Goal: Use online tool/utility: Utilize a website feature to perform a specific function

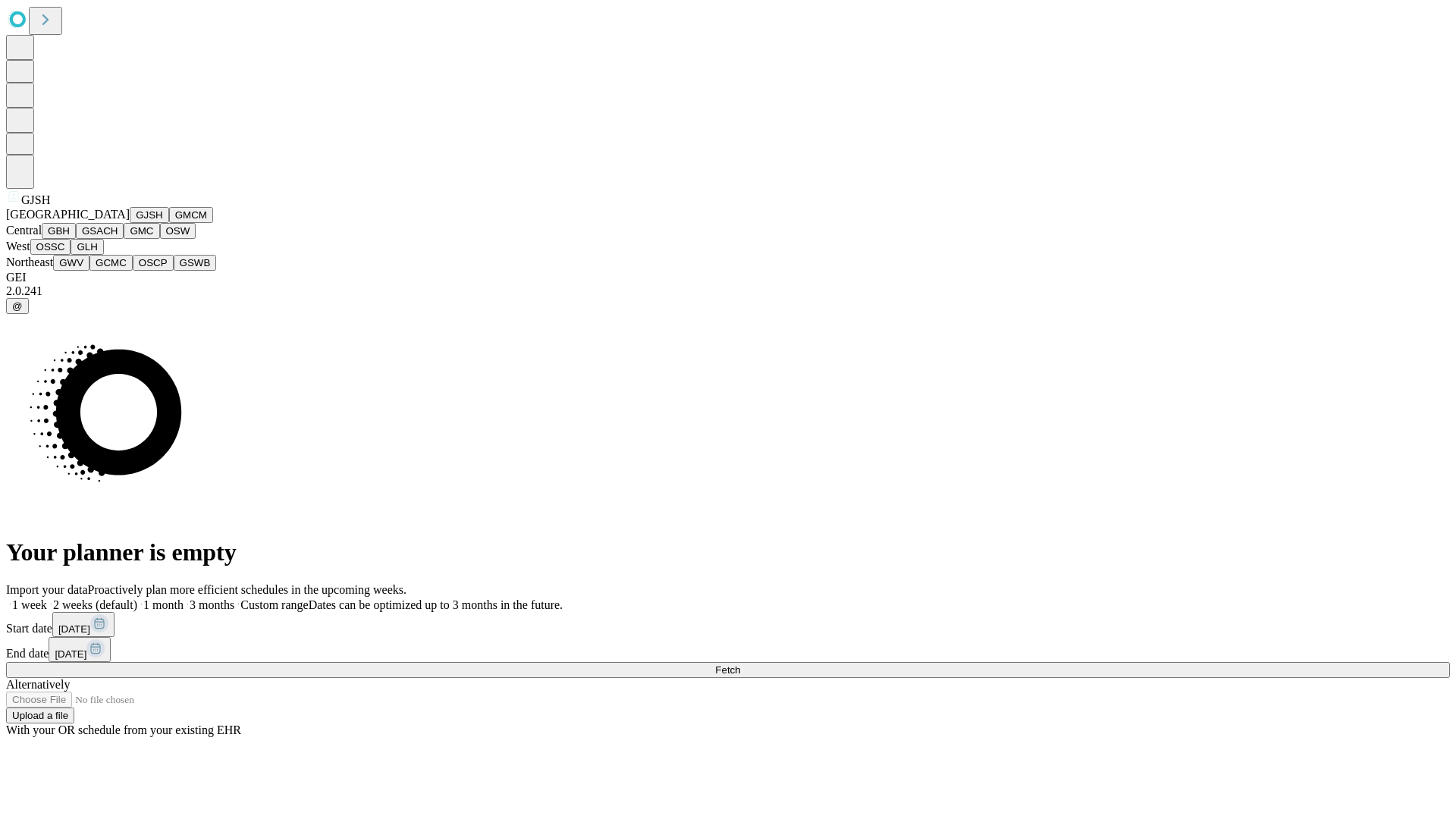
click at [130, 223] on button "GJSH" at bounding box center [150, 215] width 39 height 16
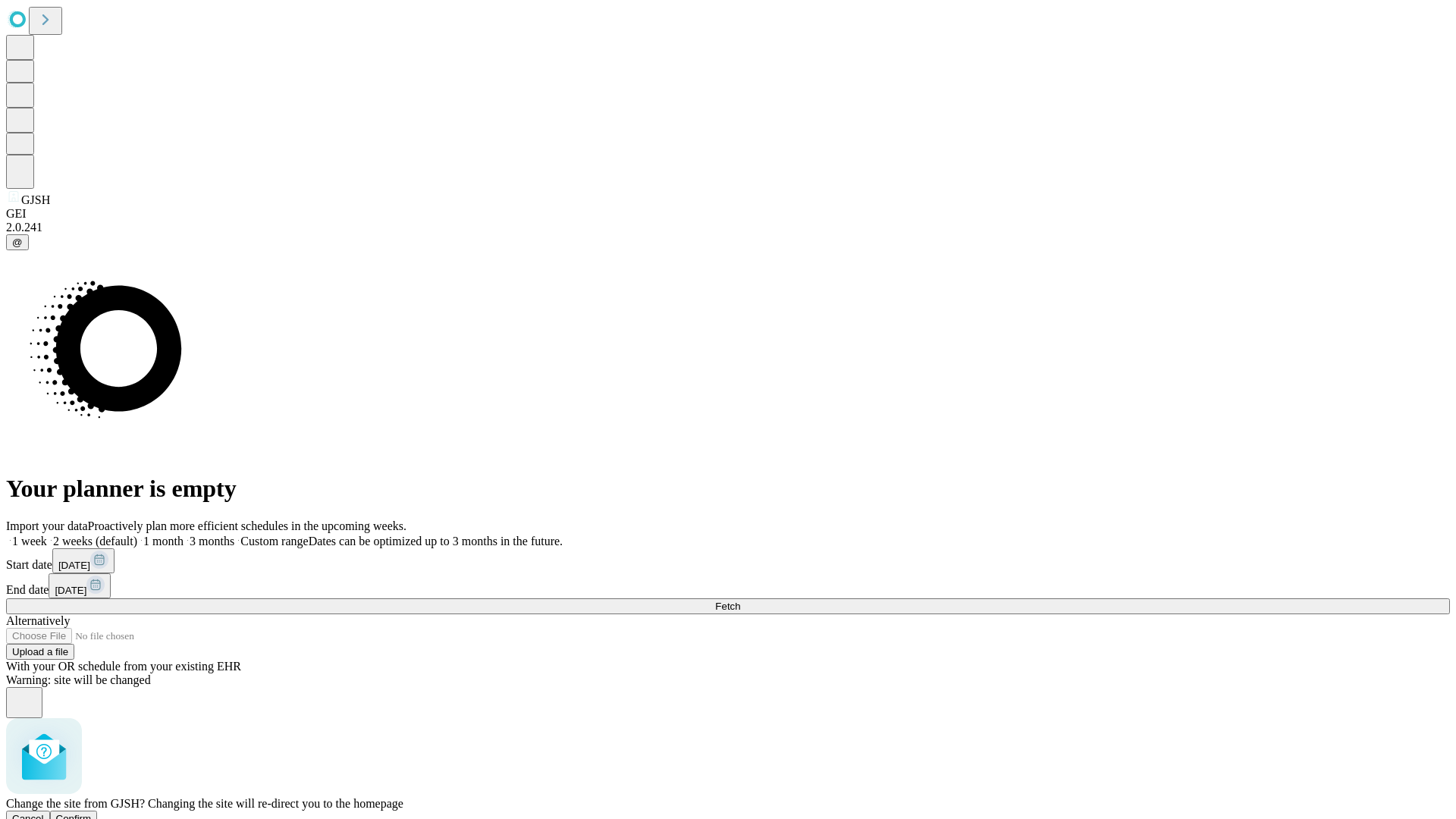
click at [92, 813] on span "Confirm" at bounding box center [74, 818] width 36 height 11
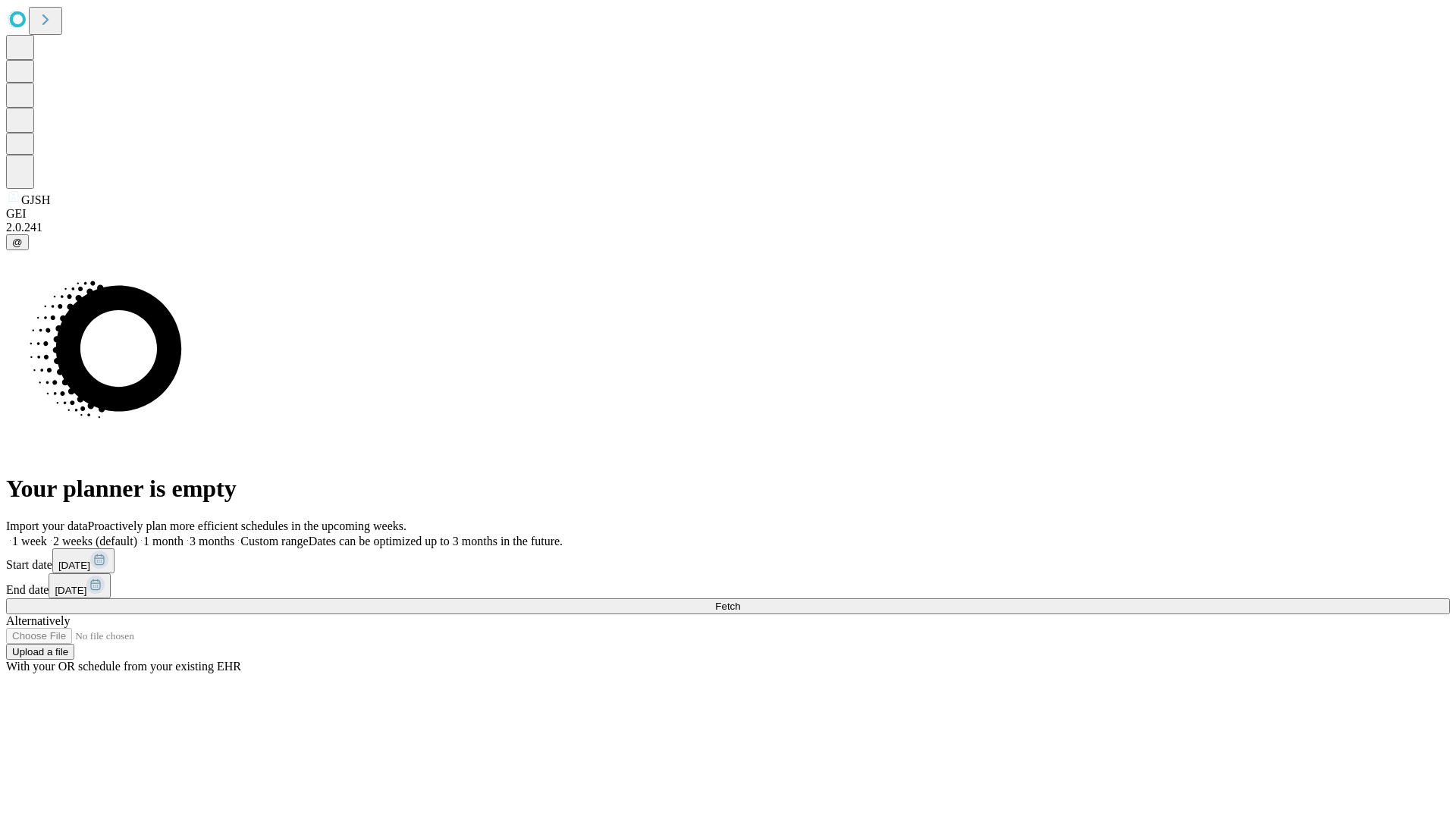
click at [47, 534] on label "1 week" at bounding box center [26, 540] width 41 height 13
click at [740, 601] on span "Fetch" at bounding box center [727, 606] width 25 height 11
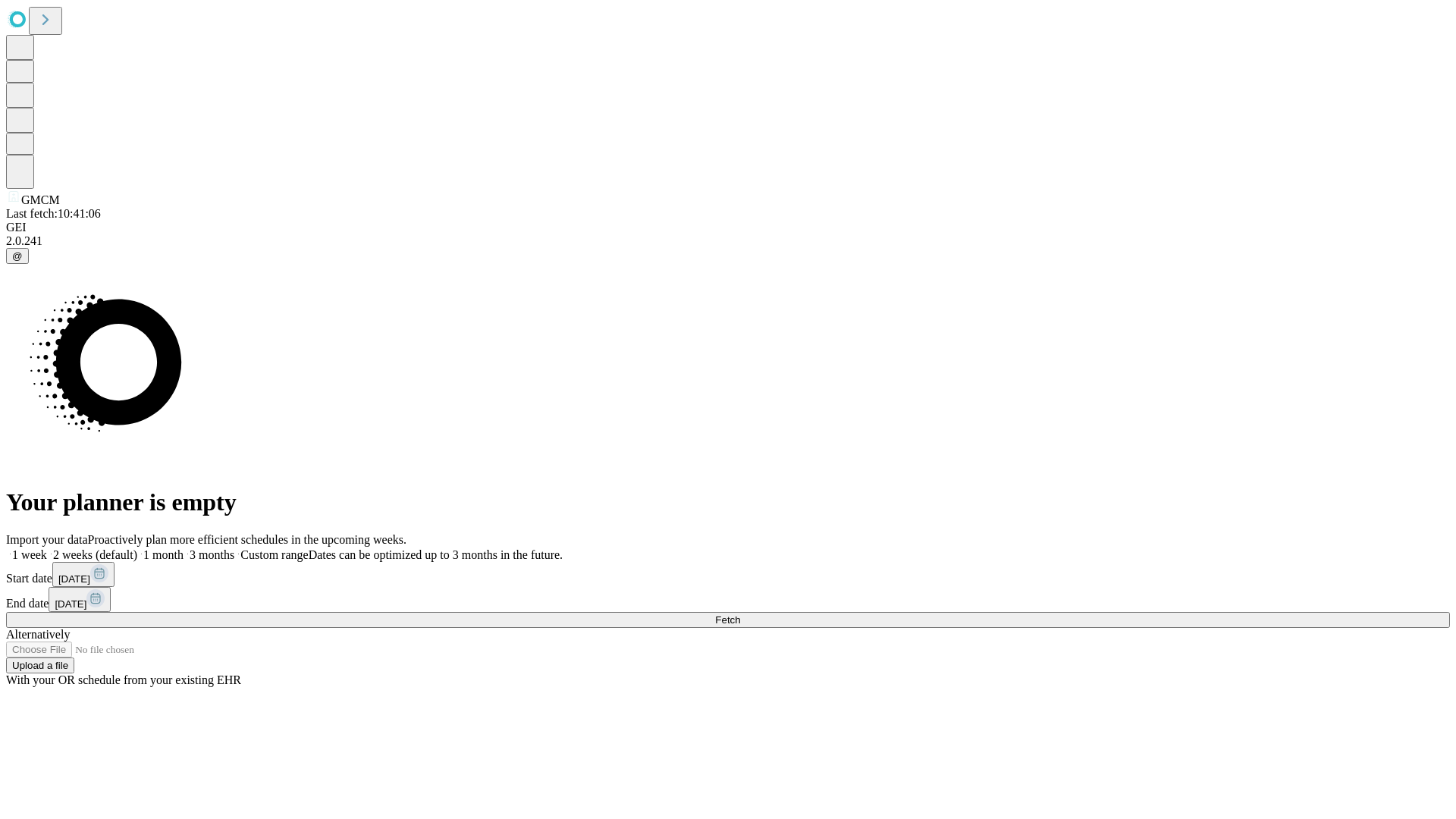
click at [740, 614] on span "Fetch" at bounding box center [727, 619] width 25 height 11
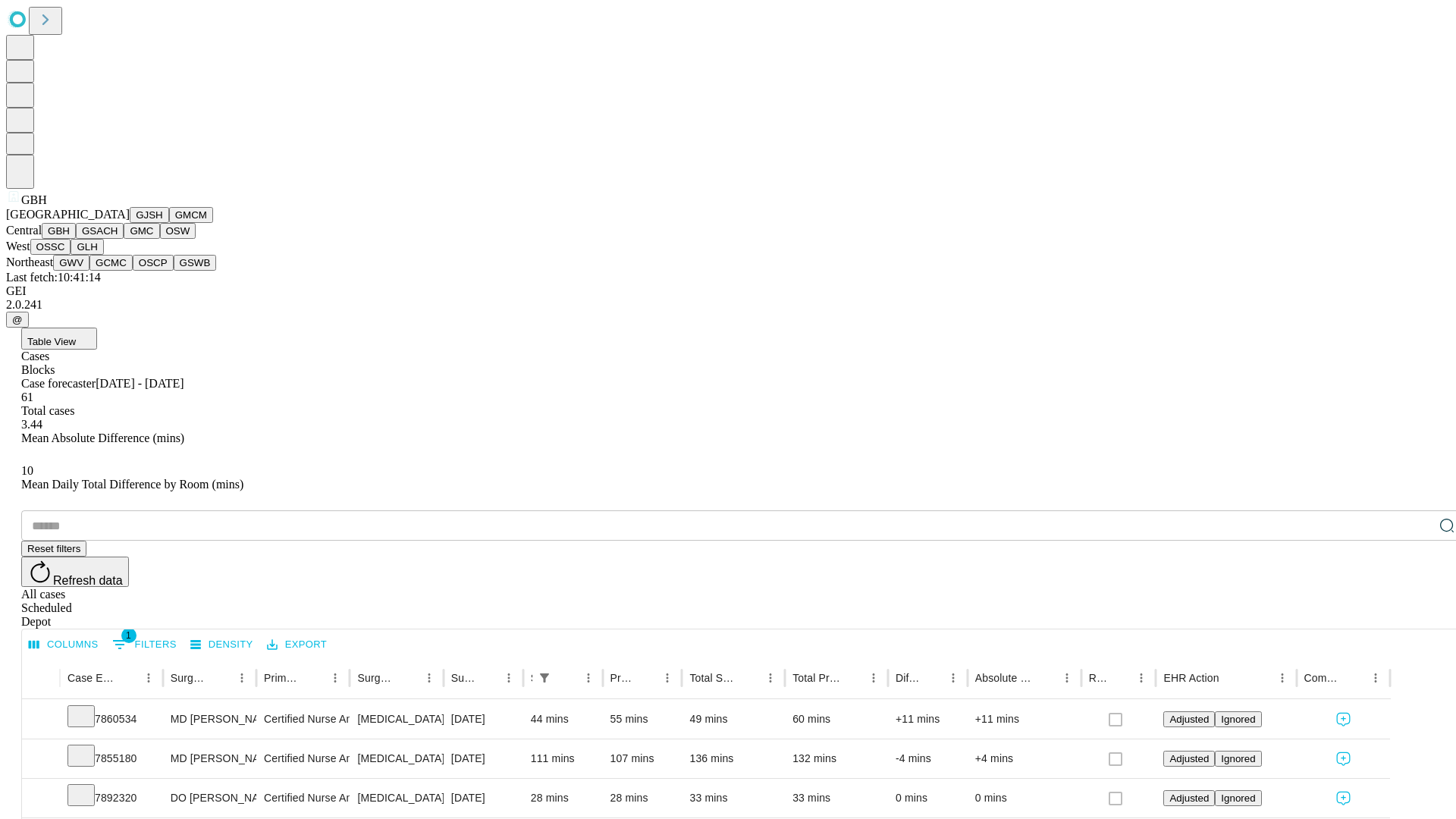
click at [117, 239] on button "GSACH" at bounding box center [99, 230] width 48 height 16
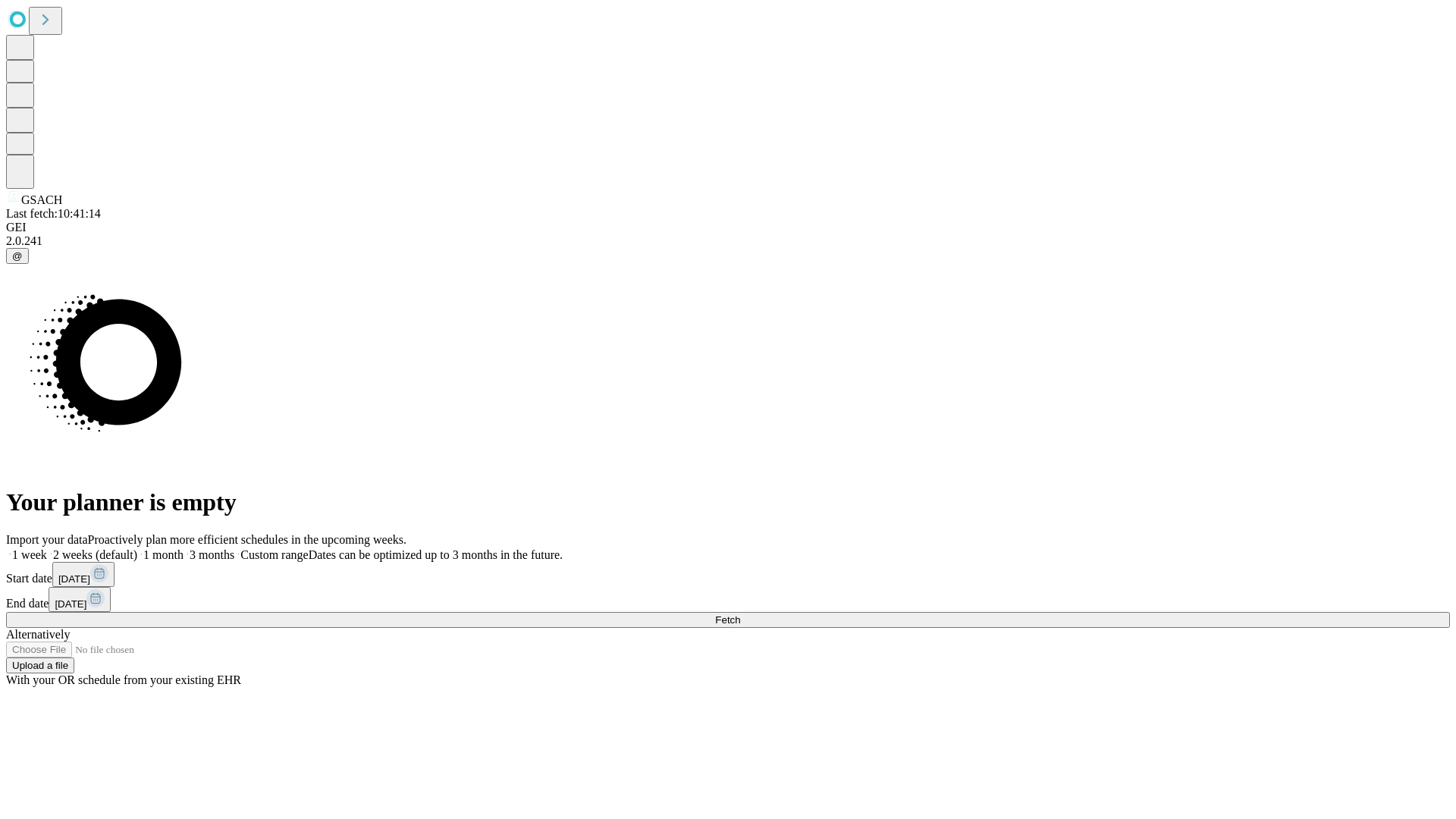
click at [47, 548] on label "1 week" at bounding box center [26, 554] width 41 height 13
click at [740, 614] on span "Fetch" at bounding box center [727, 619] width 25 height 11
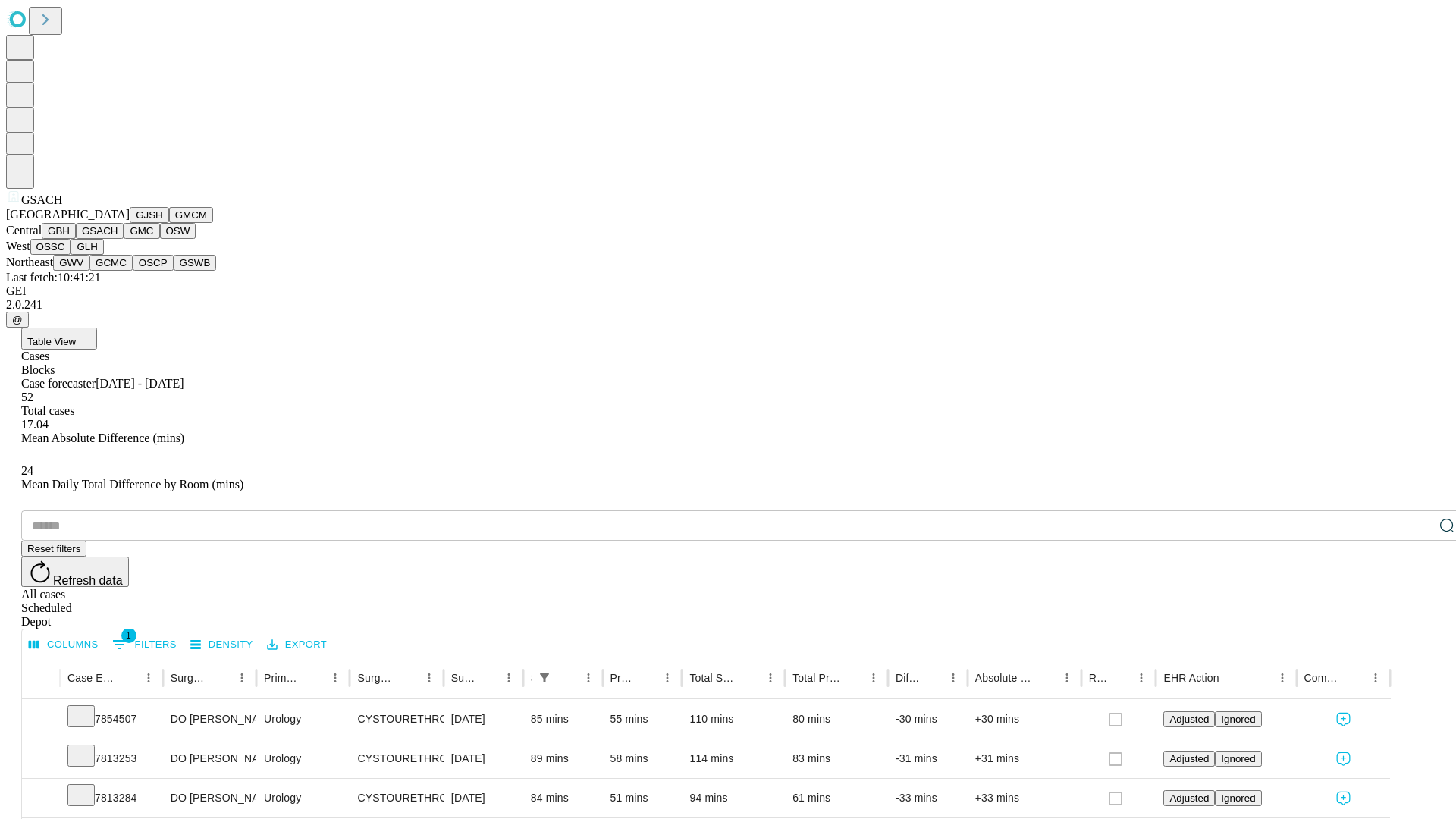
click at [124, 239] on button "GMC" at bounding box center [142, 230] width 36 height 16
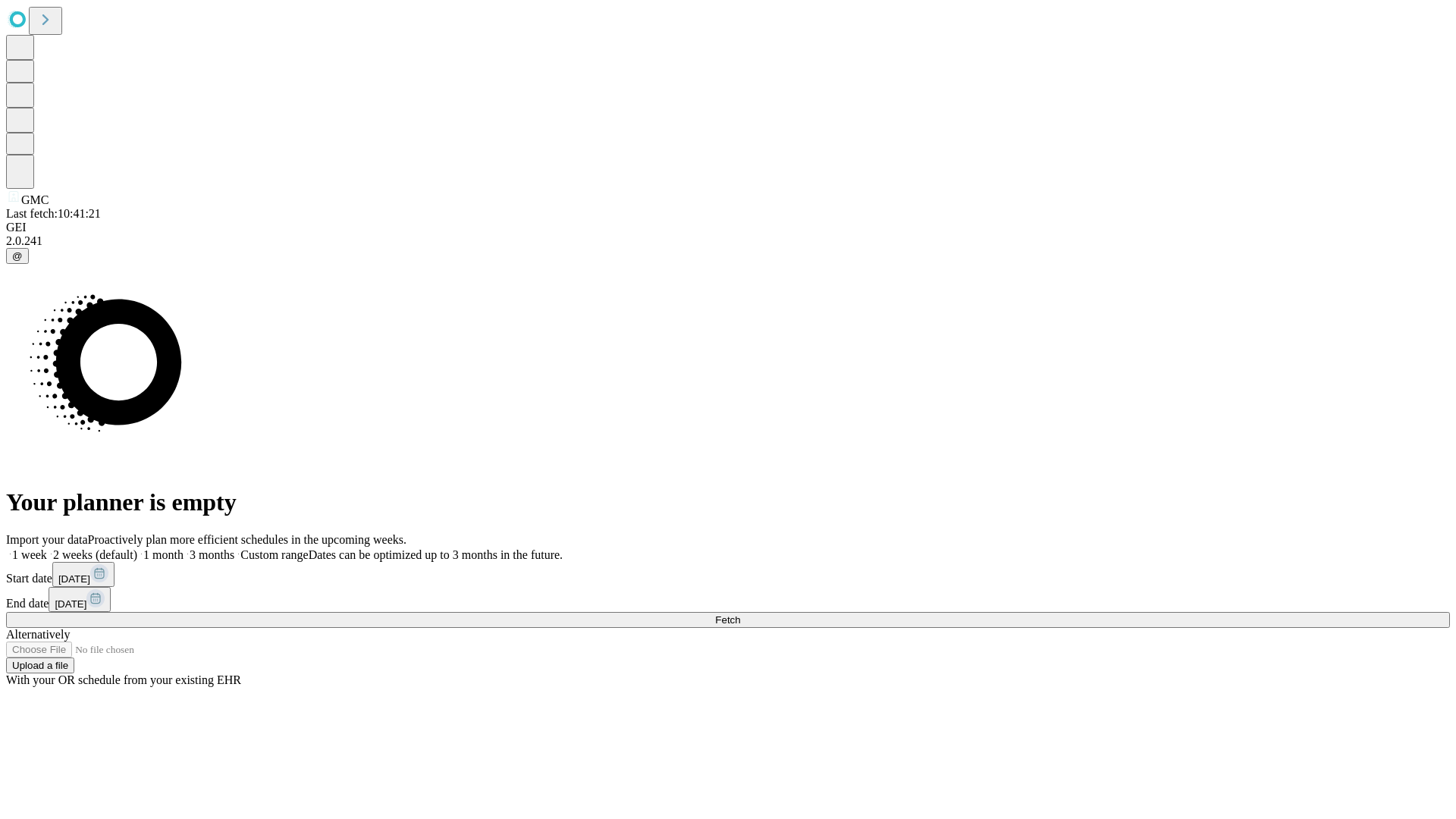
click at [47, 548] on label "1 week" at bounding box center [26, 554] width 41 height 13
click at [740, 614] on span "Fetch" at bounding box center [727, 619] width 25 height 11
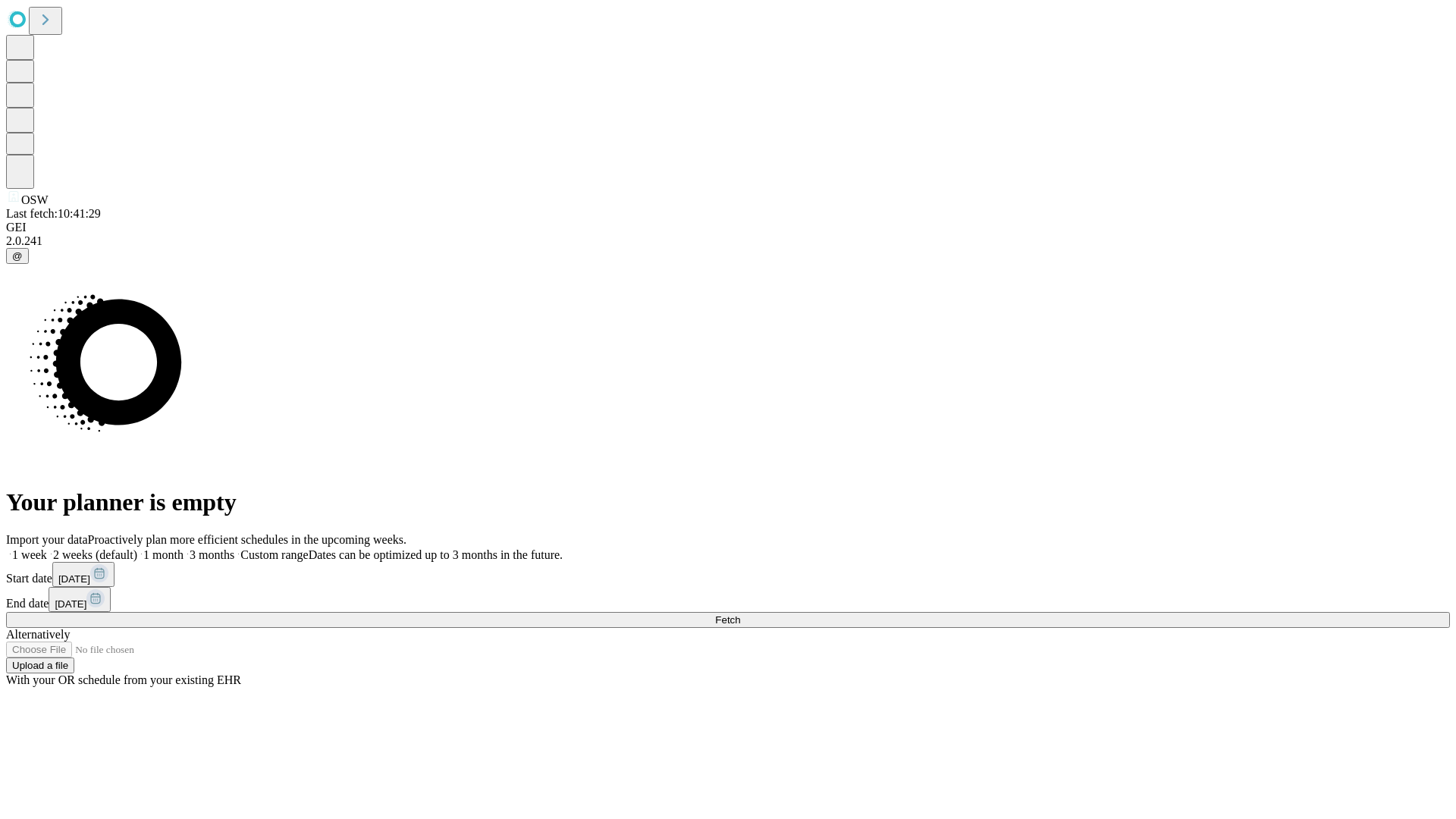
click at [47, 548] on label "1 week" at bounding box center [26, 554] width 41 height 13
click at [740, 614] on span "Fetch" at bounding box center [727, 619] width 25 height 11
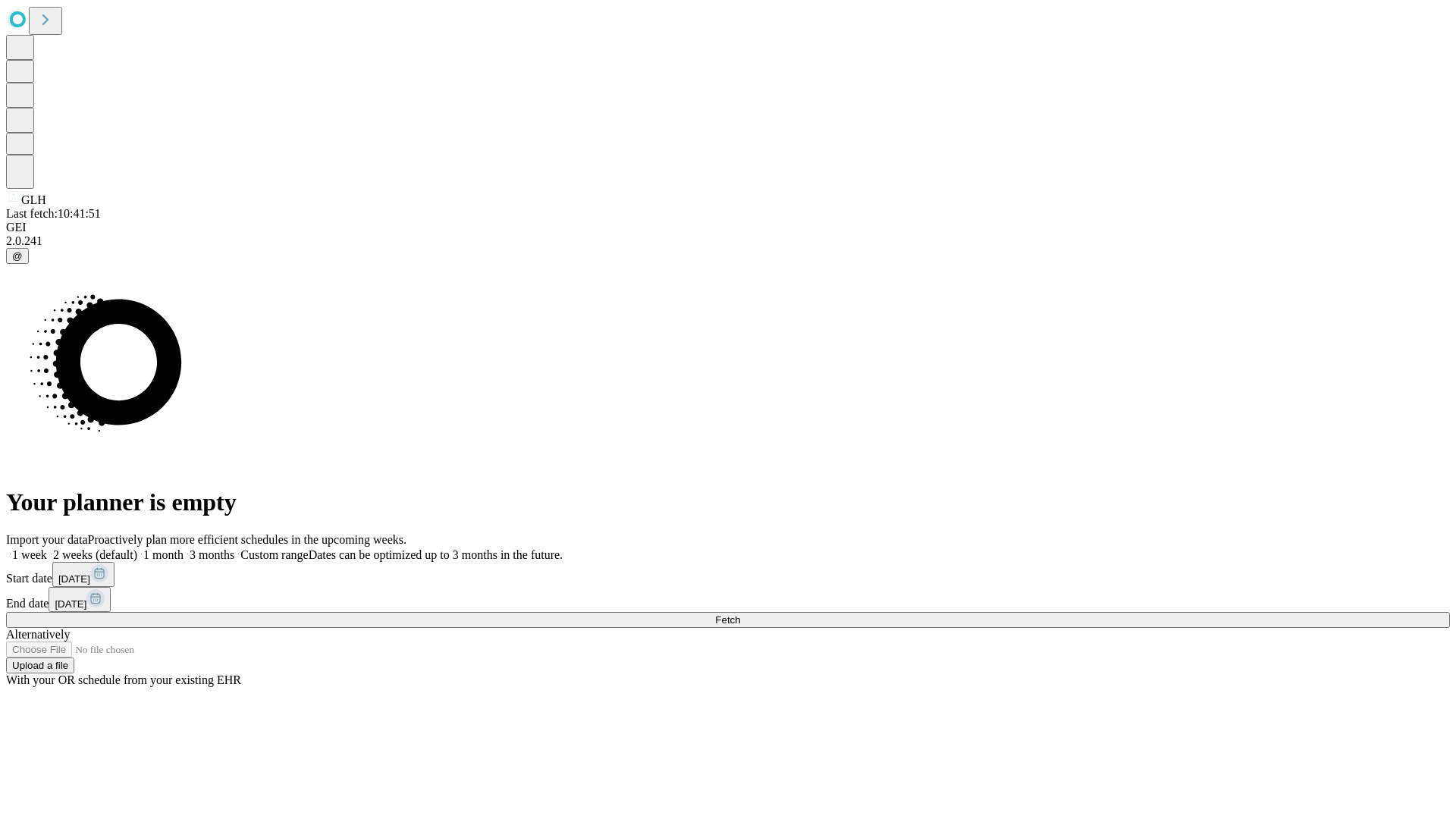
click at [47, 548] on label "1 week" at bounding box center [26, 554] width 41 height 13
click at [740, 614] on span "Fetch" at bounding box center [727, 619] width 25 height 11
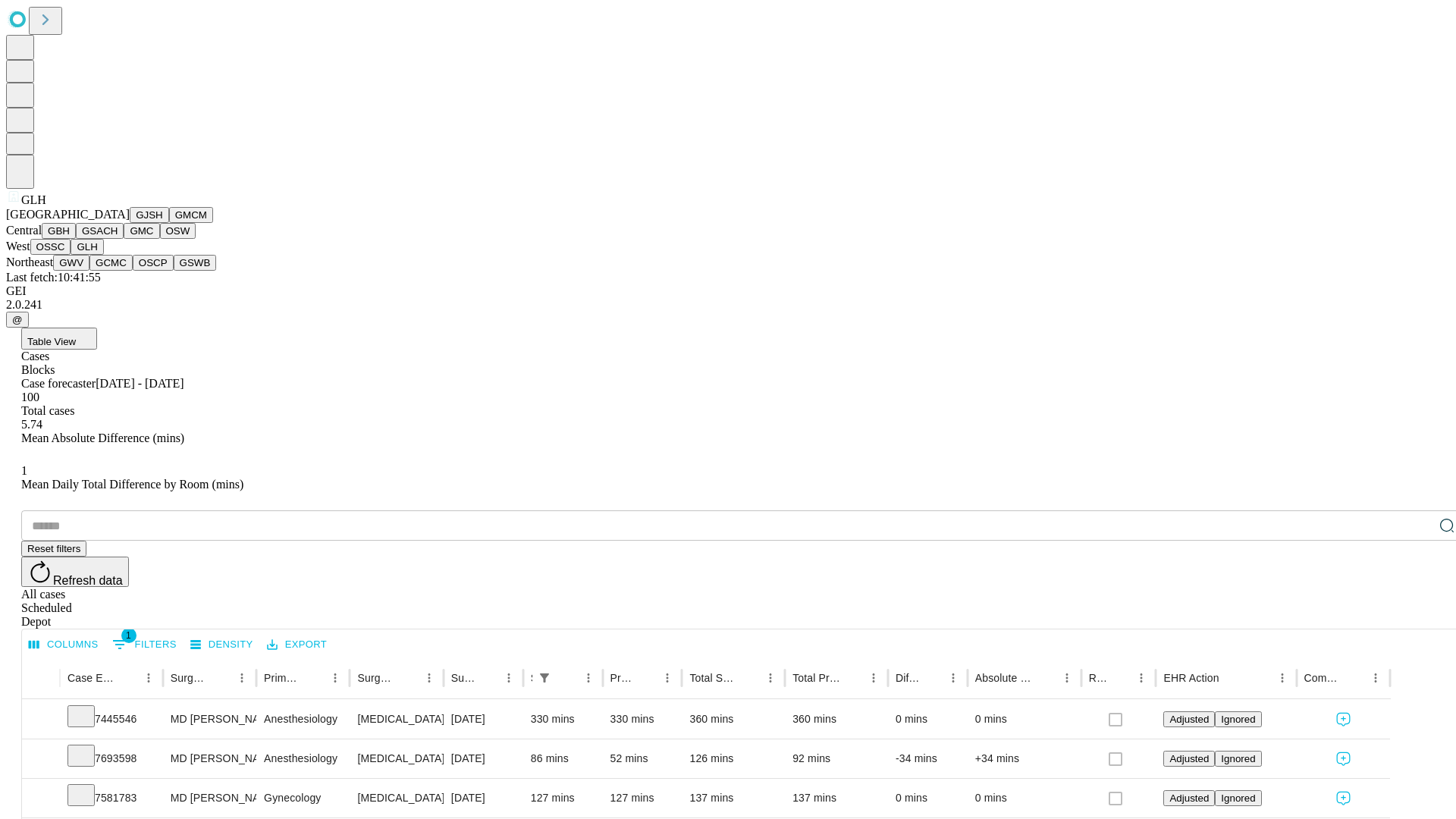
click at [89, 271] on button "GWV" at bounding box center [71, 263] width 37 height 16
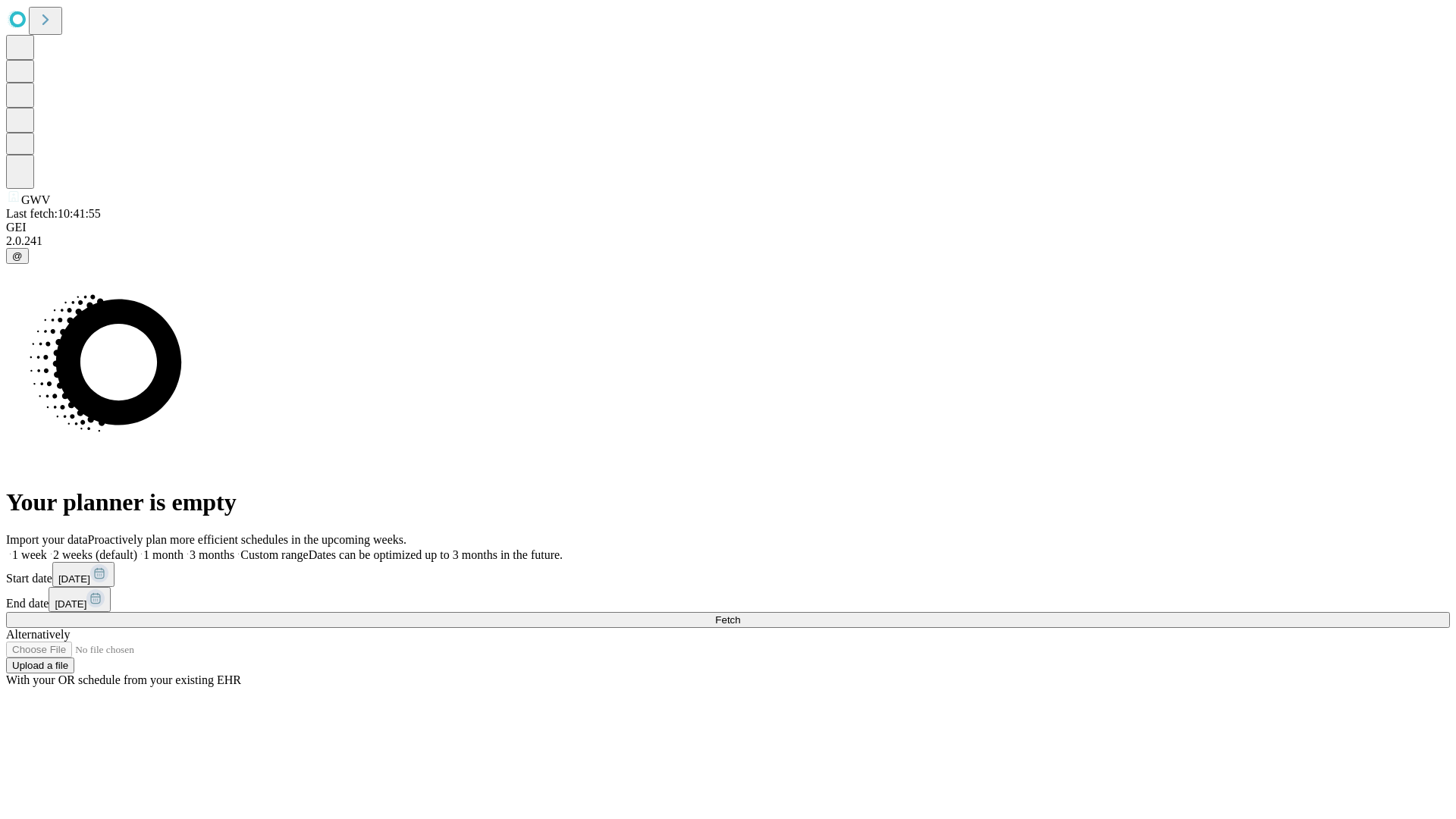
click at [47, 548] on label "1 week" at bounding box center [26, 554] width 41 height 13
click at [740, 614] on span "Fetch" at bounding box center [727, 619] width 25 height 11
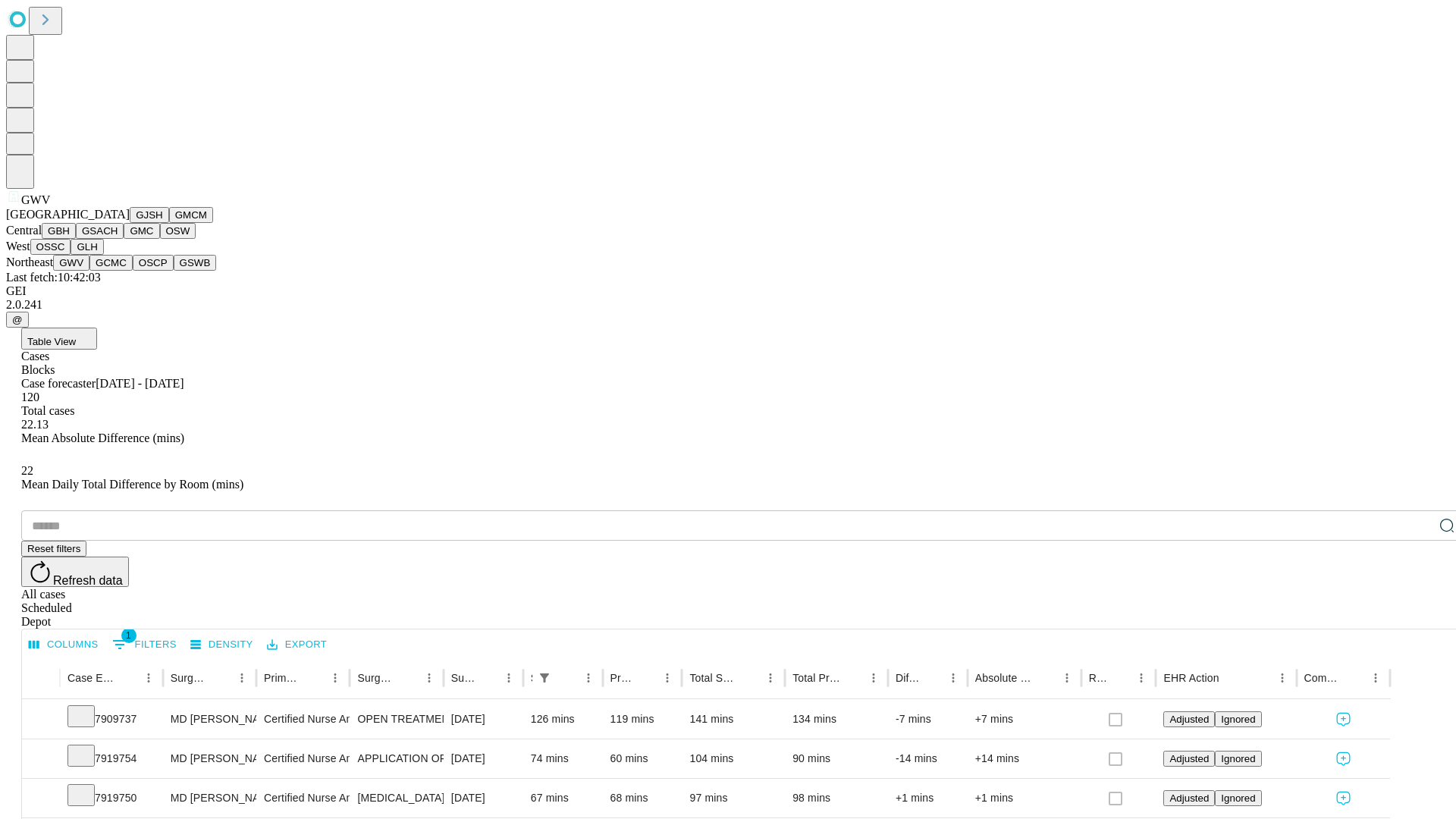
click at [117, 271] on button "GCMC" at bounding box center [110, 263] width 43 height 16
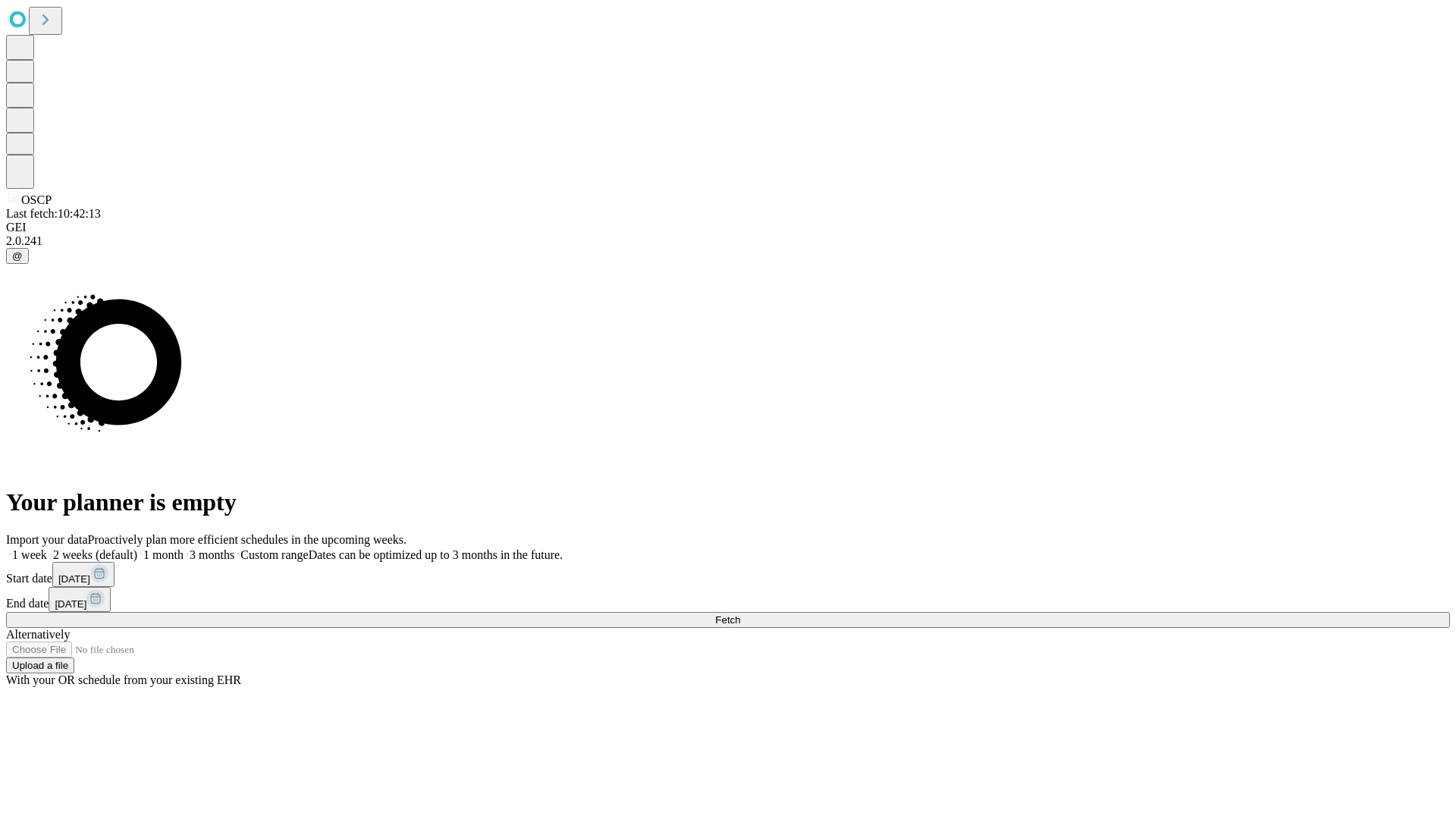
click at [47, 548] on label "1 week" at bounding box center [26, 554] width 41 height 13
click at [740, 614] on span "Fetch" at bounding box center [727, 619] width 25 height 11
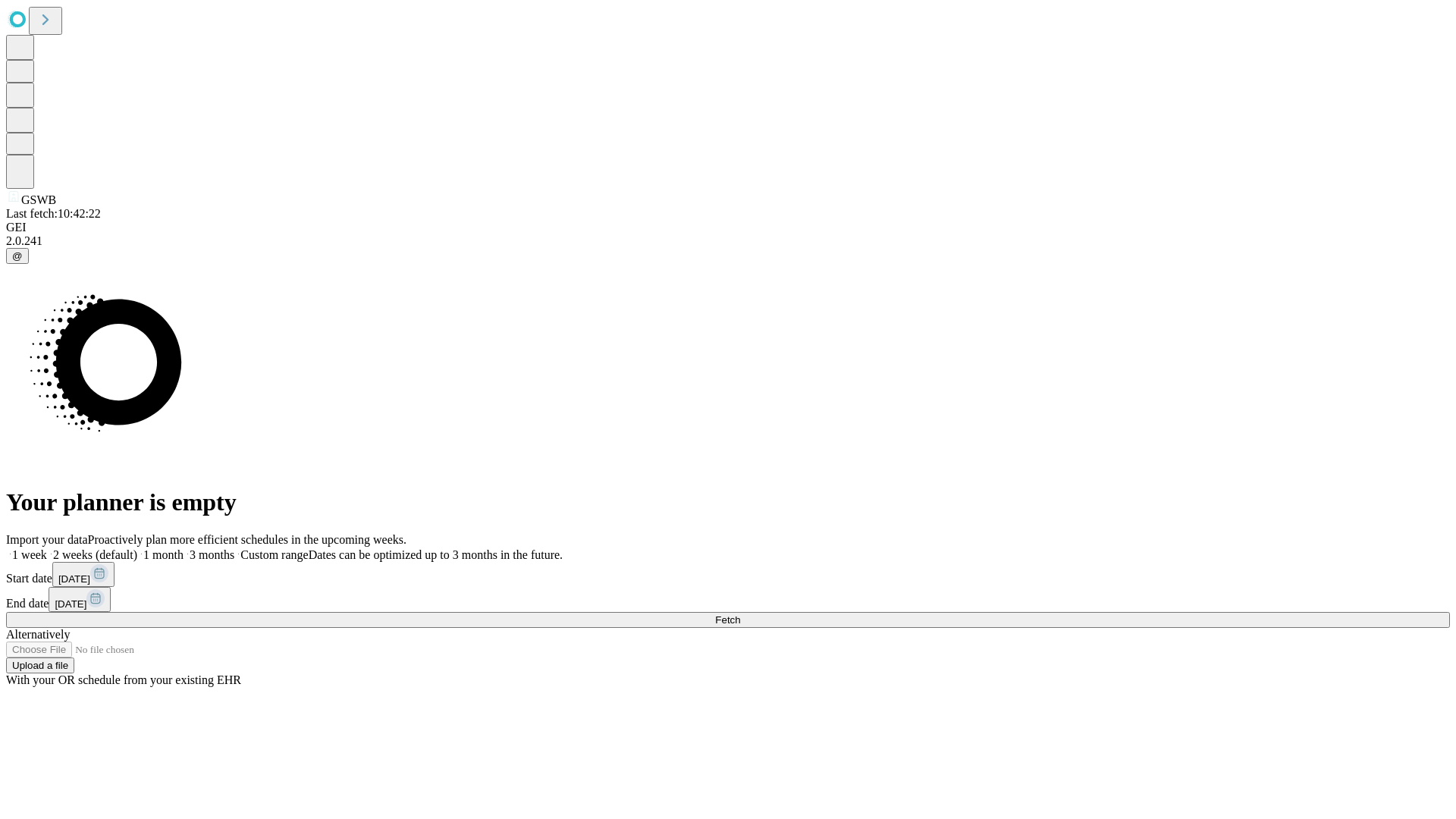
click at [47, 548] on label "1 week" at bounding box center [26, 554] width 41 height 13
click at [740, 614] on span "Fetch" at bounding box center [727, 619] width 25 height 11
